Goal: Information Seeking & Learning: Learn about a topic

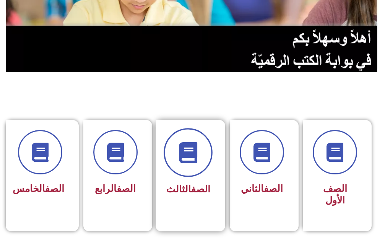
scroll to position [115, 0]
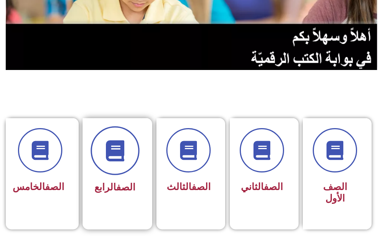
click at [119, 169] on span at bounding box center [115, 150] width 49 height 49
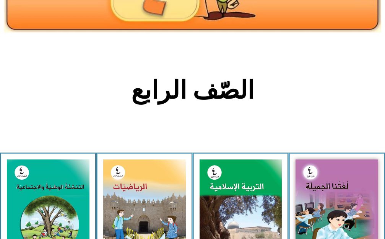
scroll to position [115, 0]
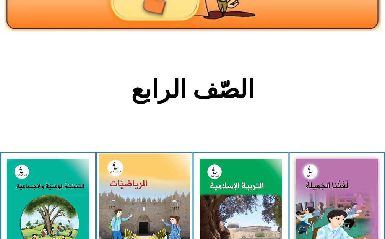
click at [142, 181] on img at bounding box center [144, 210] width 91 height 114
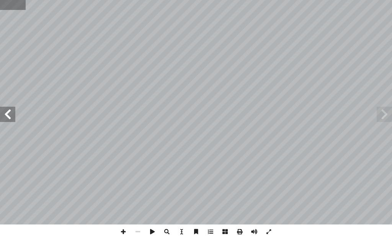
click at [6, 1] on input "text" at bounding box center [13, 5] width 26 height 10
type input "**"
click at [381, 114] on span at bounding box center [384, 114] width 15 height 15
click at [123, 228] on span at bounding box center [123, 232] width 15 height 15
